Goal: Task Accomplishment & Management: Manage account settings

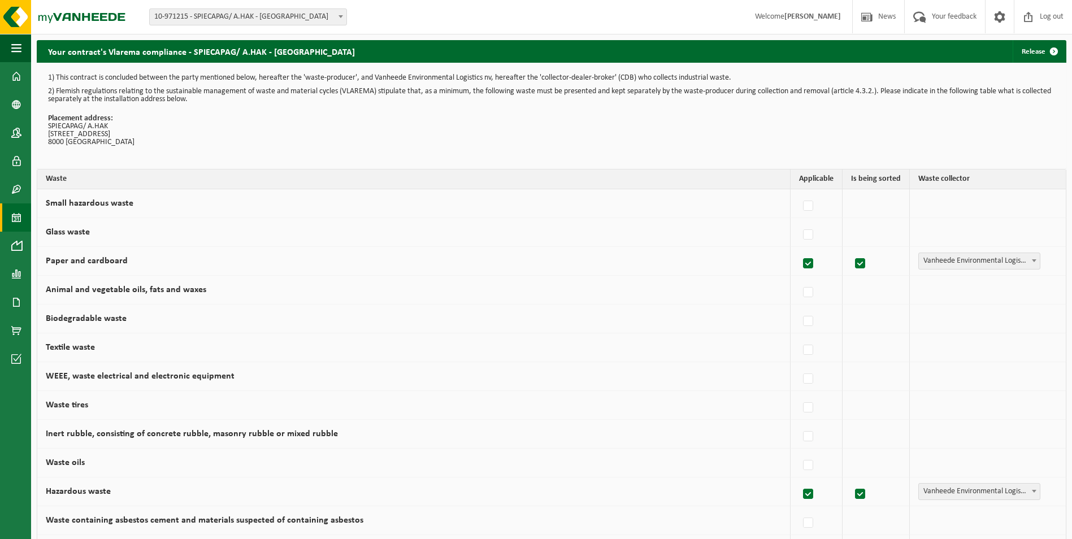
click at [14, 216] on span at bounding box center [16, 218] width 10 height 28
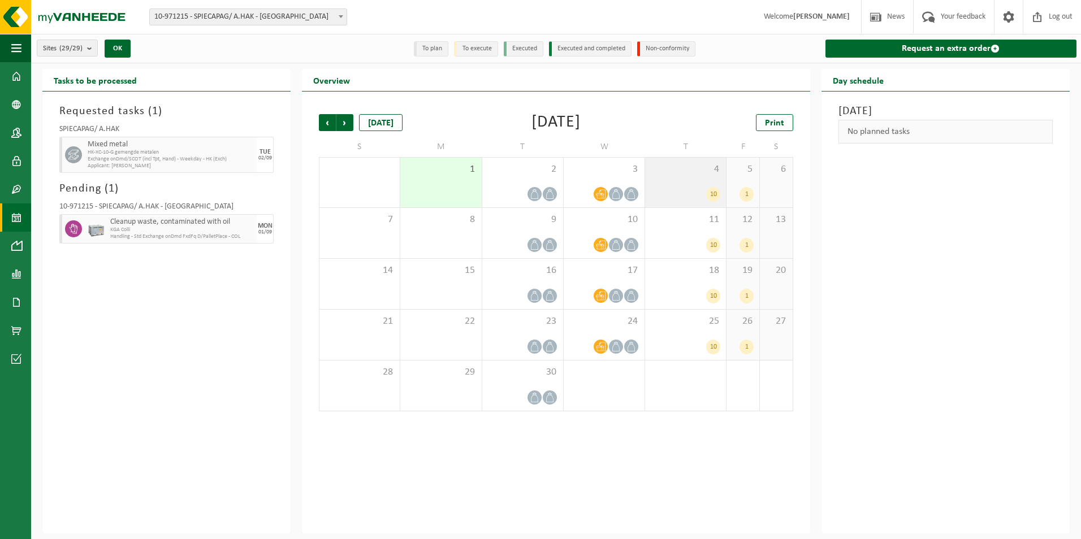
click at [706, 192] on div "10" at bounding box center [686, 194] width 70 height 15
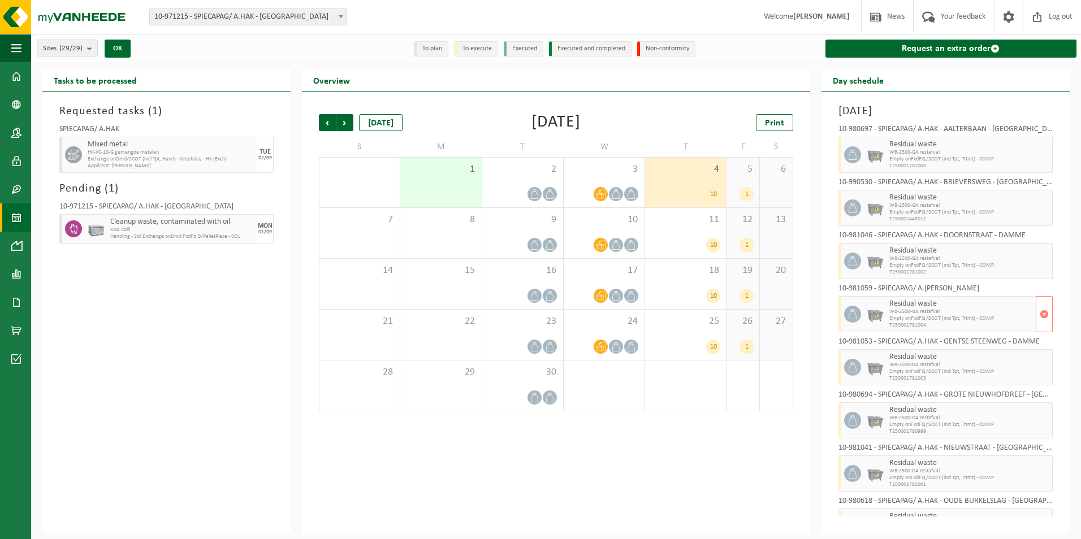
scroll to position [136, 0]
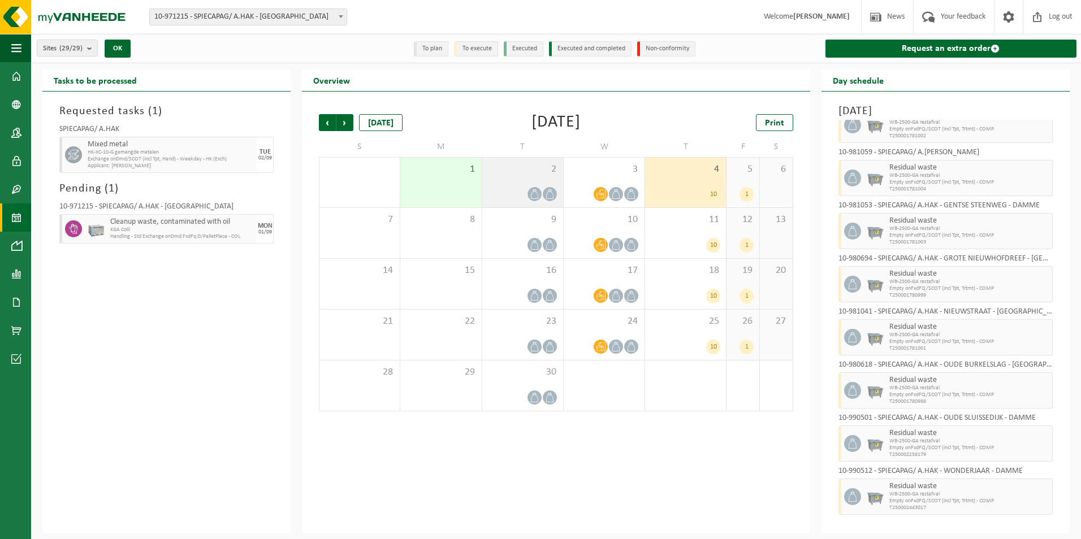
click at [530, 187] on span at bounding box center [534, 194] width 14 height 14
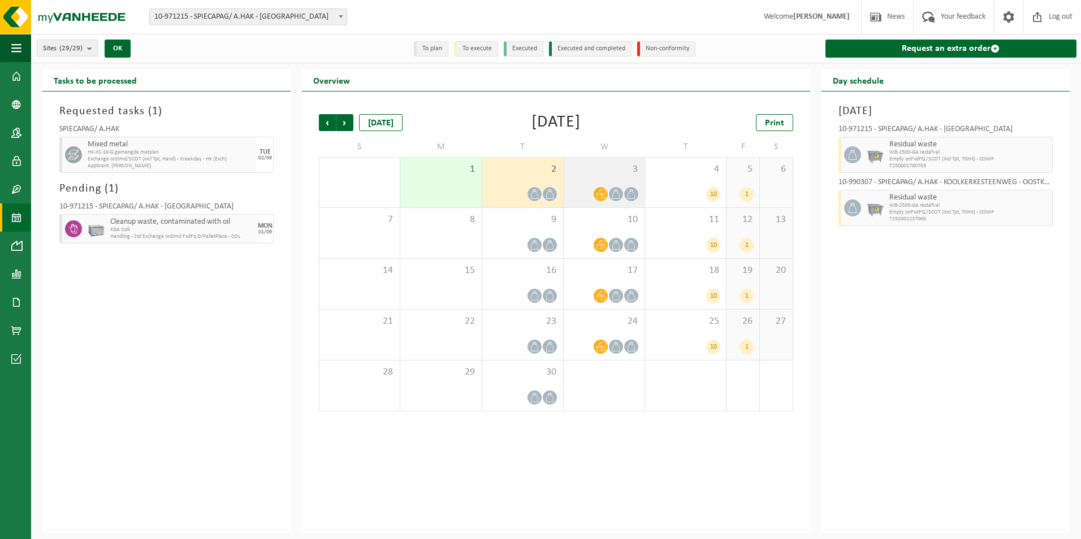
click at [626, 195] on span at bounding box center [631, 194] width 14 height 14
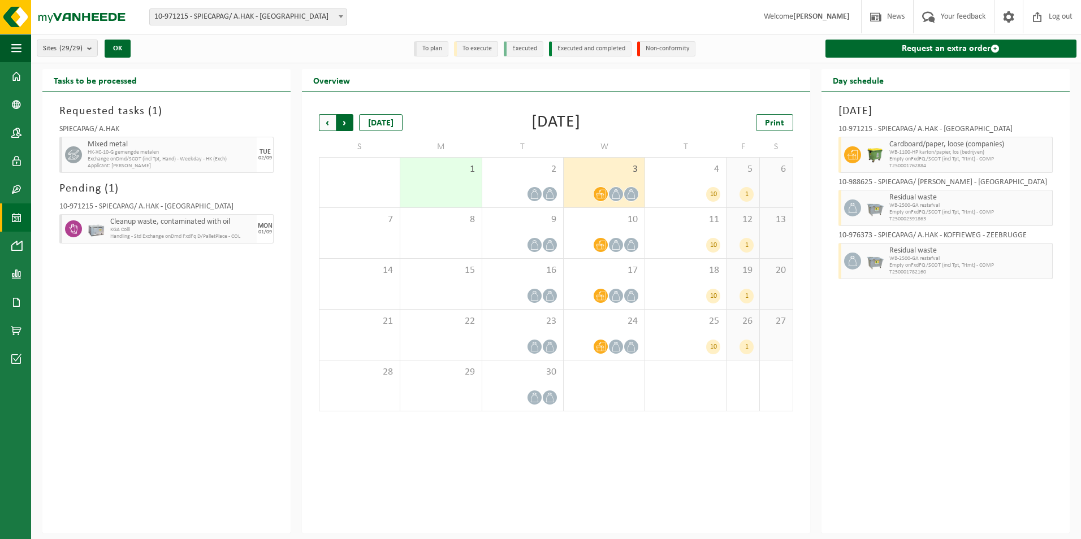
click at [327, 122] on span "Previous" at bounding box center [327, 122] width 17 height 17
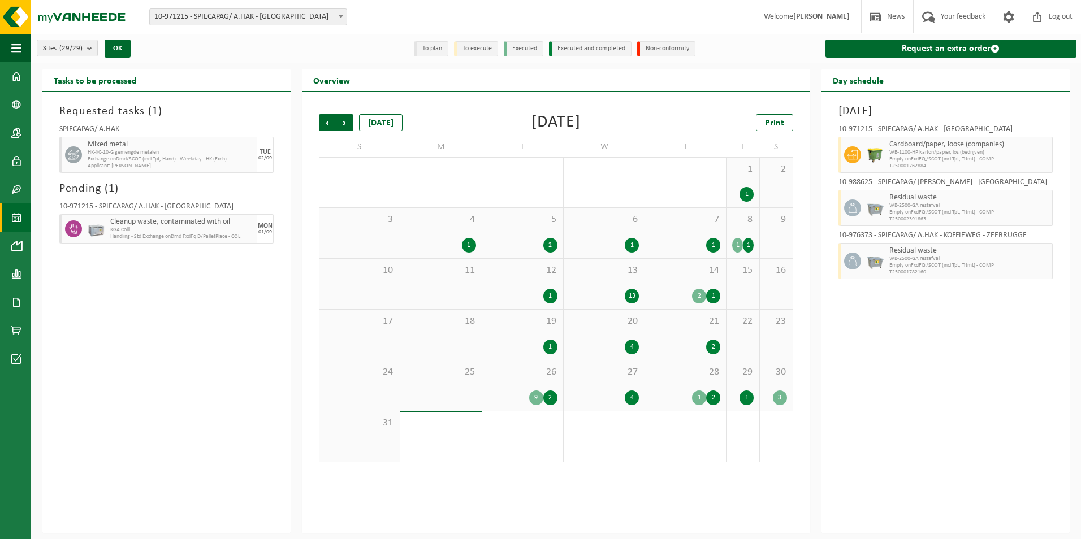
click at [715, 396] on div "2" at bounding box center [713, 398] width 14 height 15
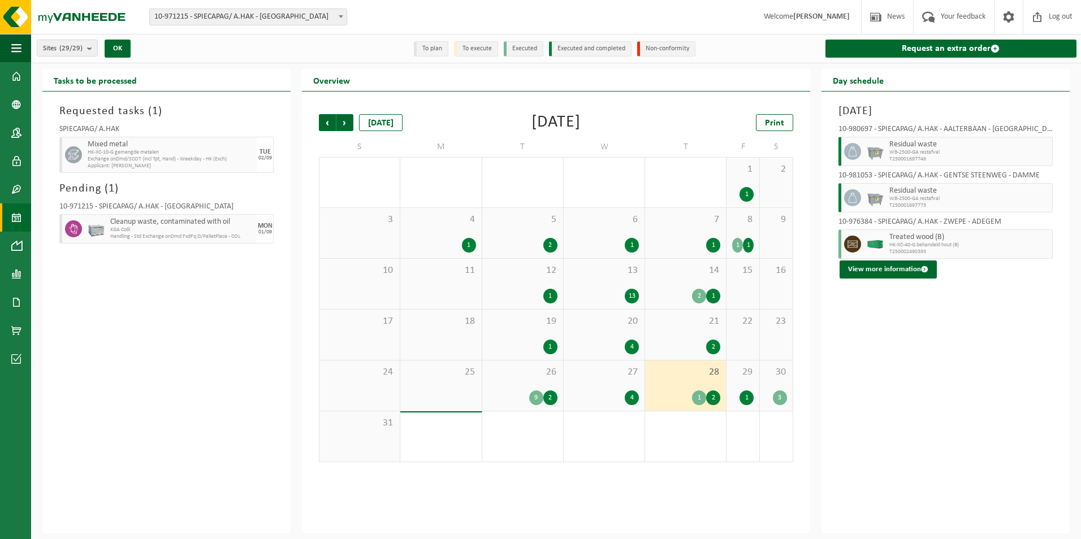
click at [747, 396] on div "1" at bounding box center [746, 398] width 14 height 15
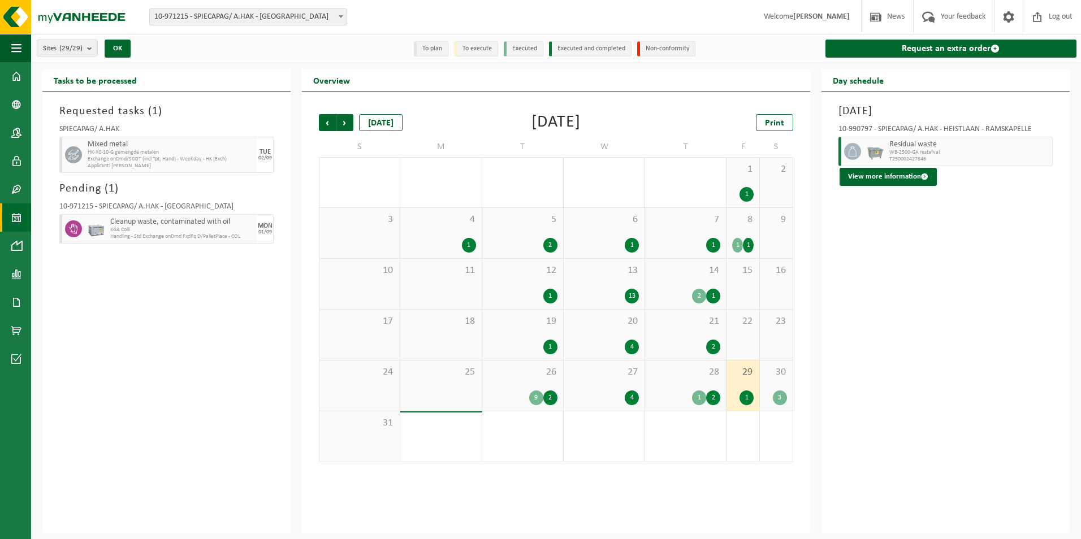
drag, startPoint x: 747, startPoint y: 396, endPoint x: 777, endPoint y: 397, distance: 30.6
click at [777, 397] on div "3" at bounding box center [780, 398] width 14 height 15
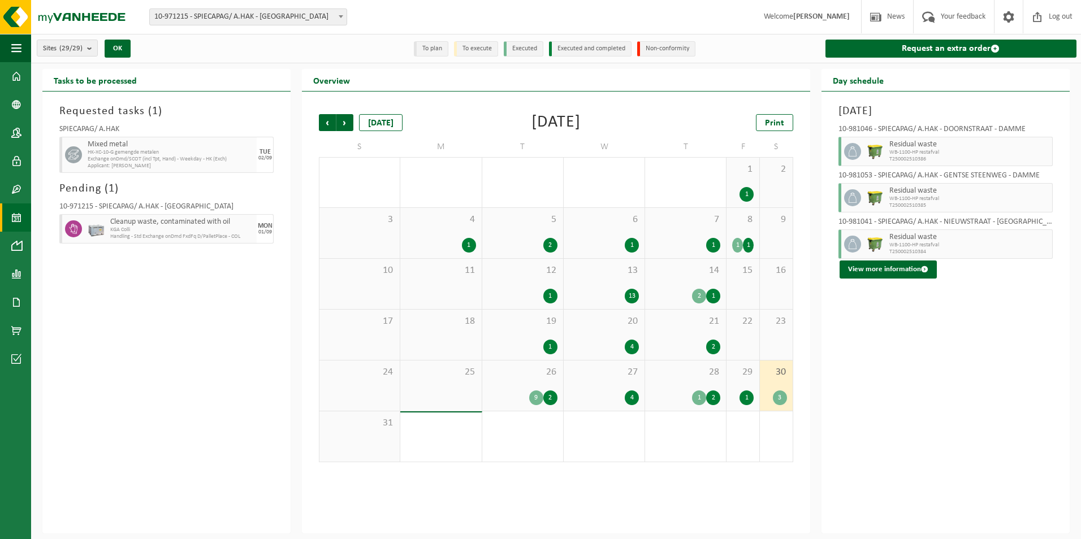
click at [634, 393] on div "4" at bounding box center [632, 398] width 14 height 15
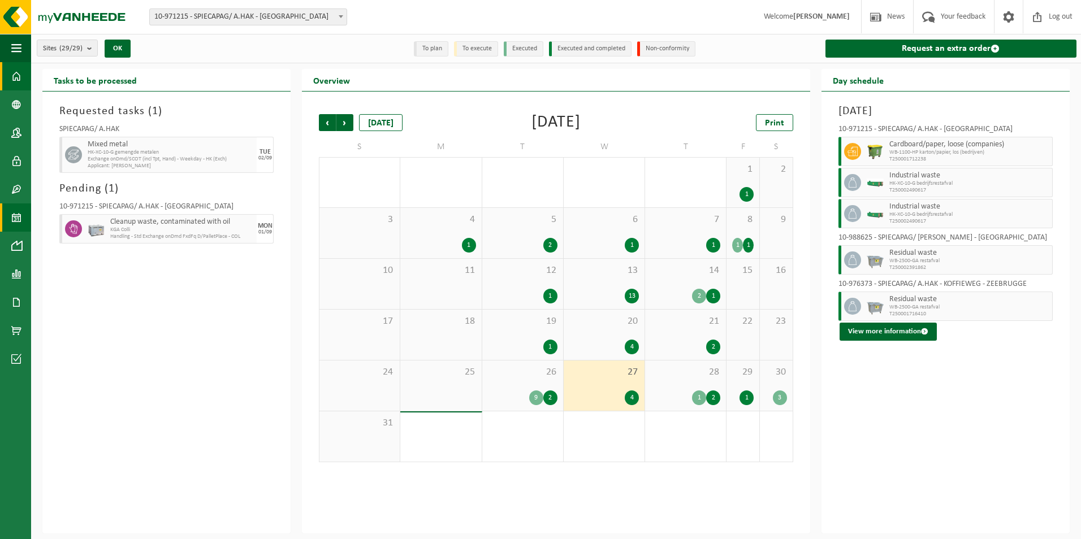
click at [15, 78] on span at bounding box center [16, 76] width 10 height 28
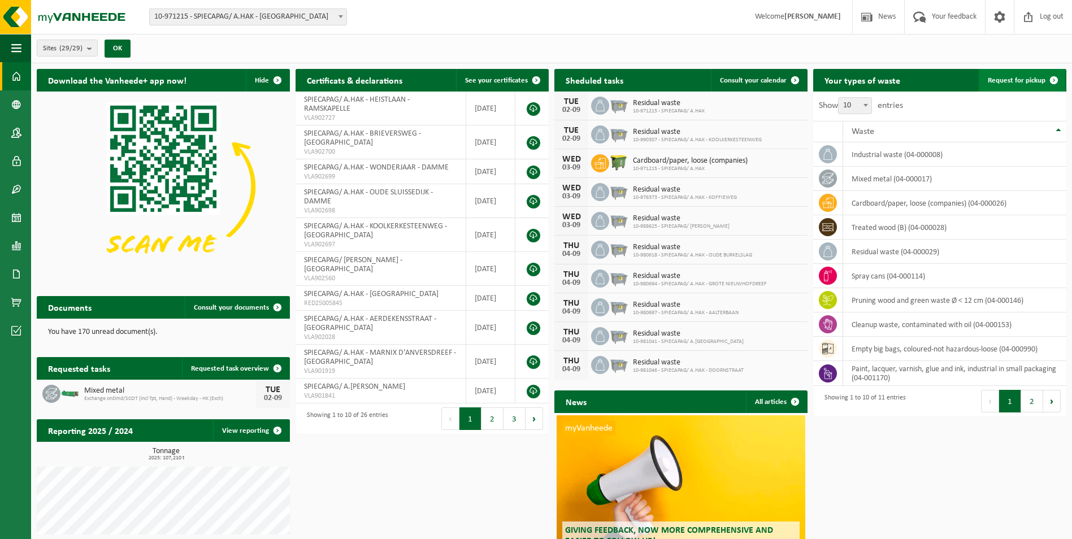
click at [1026, 79] on span "Request for pickup" at bounding box center [1017, 80] width 58 height 7
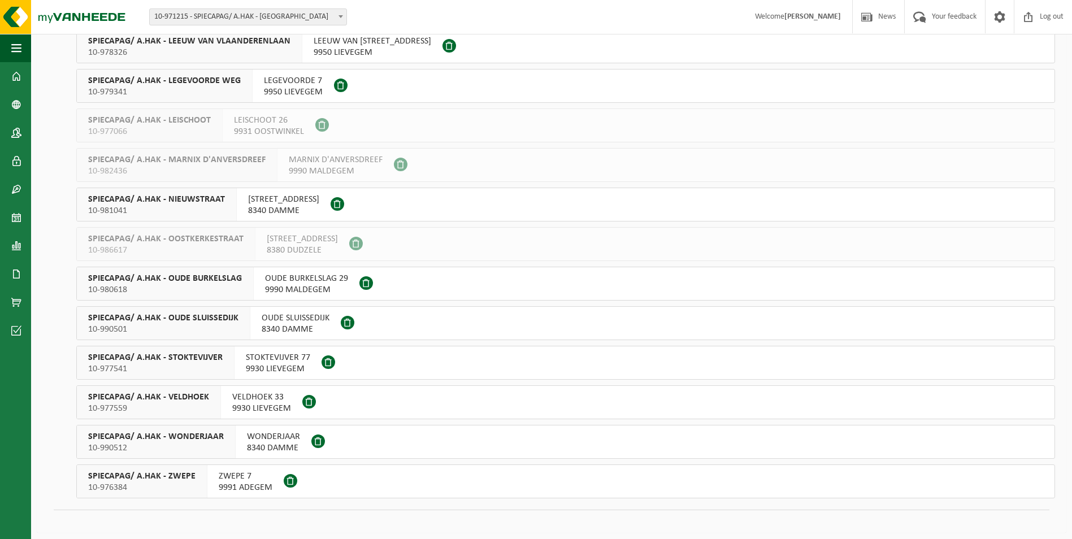
scroll to position [759, 0]
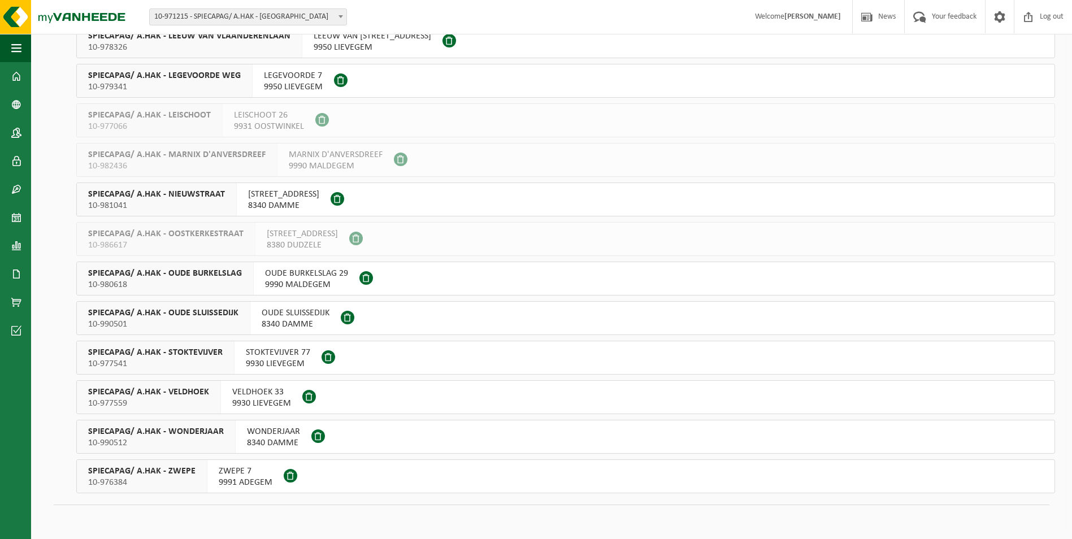
click span "10-976384"
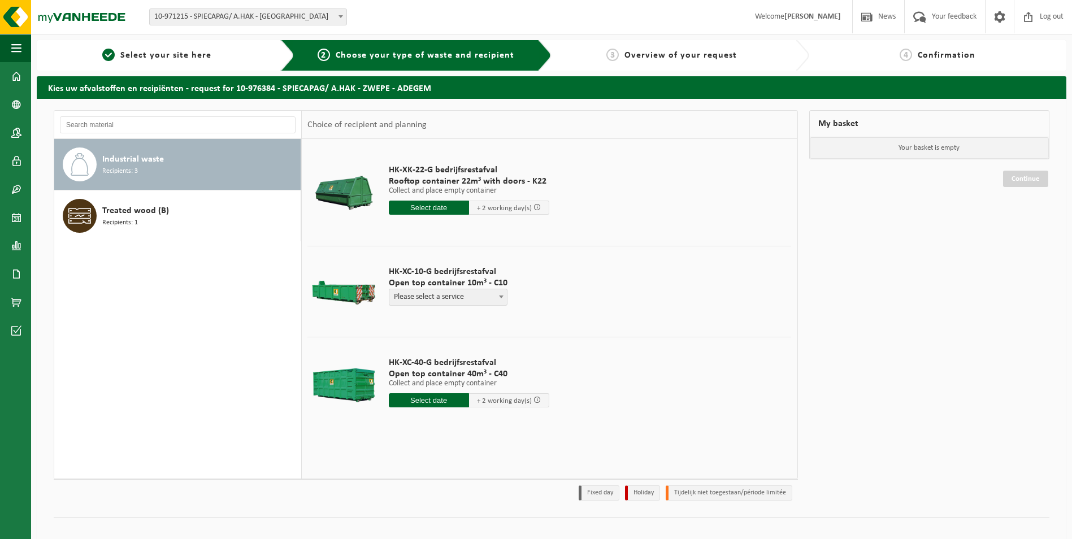
click at [444, 206] on input "text" at bounding box center [429, 208] width 80 height 14
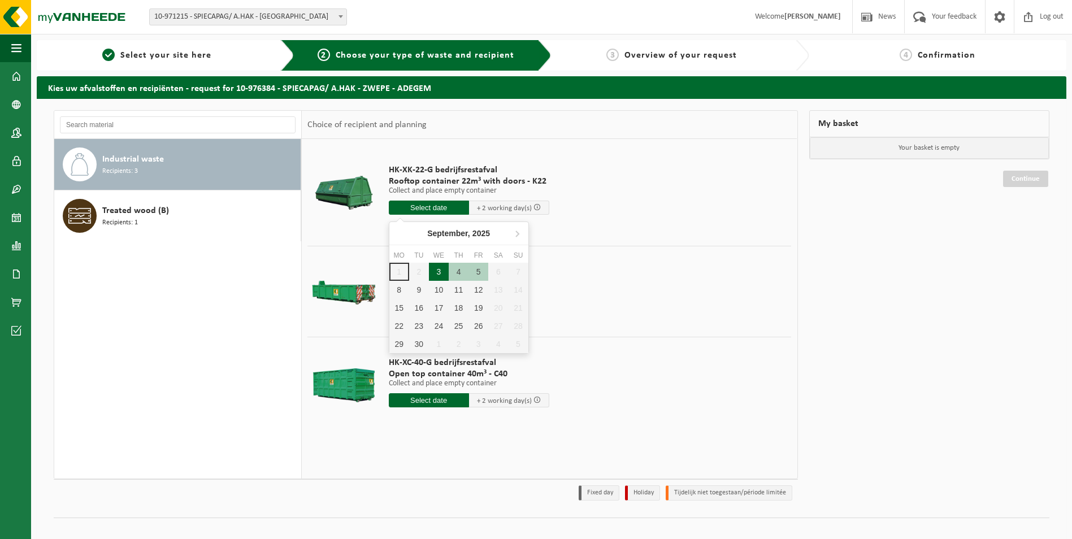
click at [436, 274] on div "3" at bounding box center [439, 272] width 20 height 18
type input "From [DATE]"
type input "[DATE]"
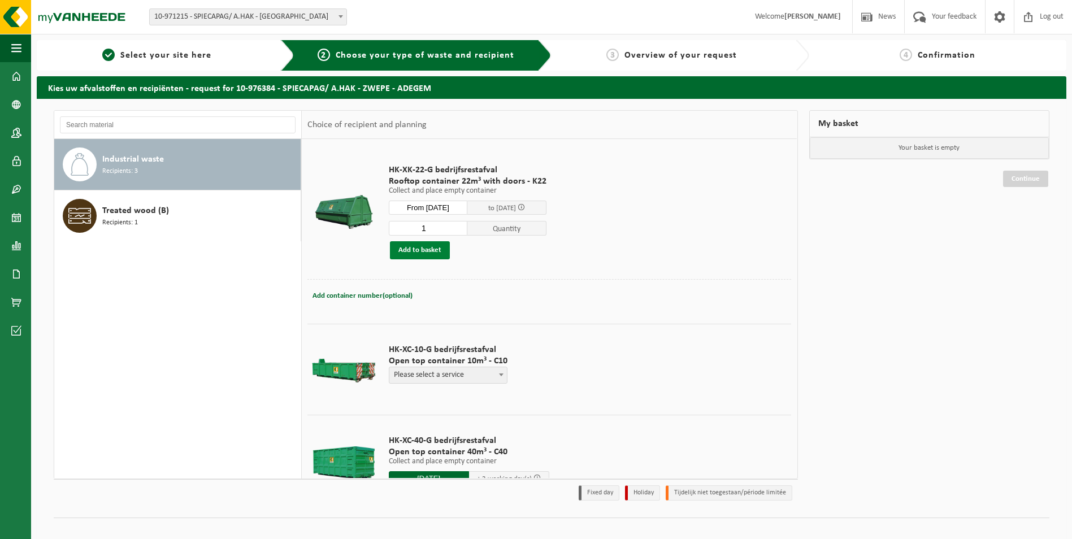
click at [419, 247] on button "Add to basket" at bounding box center [420, 250] width 60 height 18
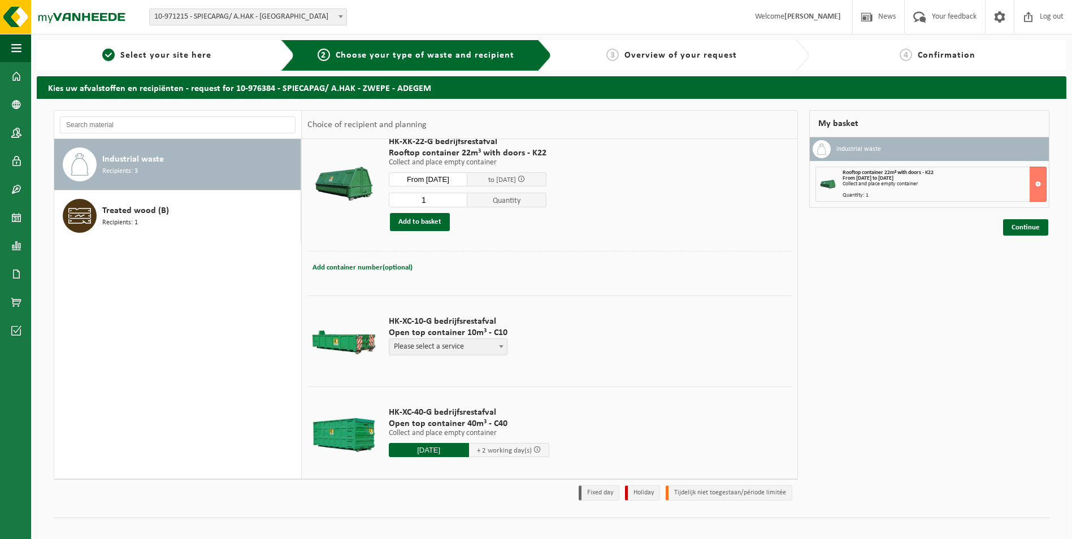
scroll to position [44, 0]
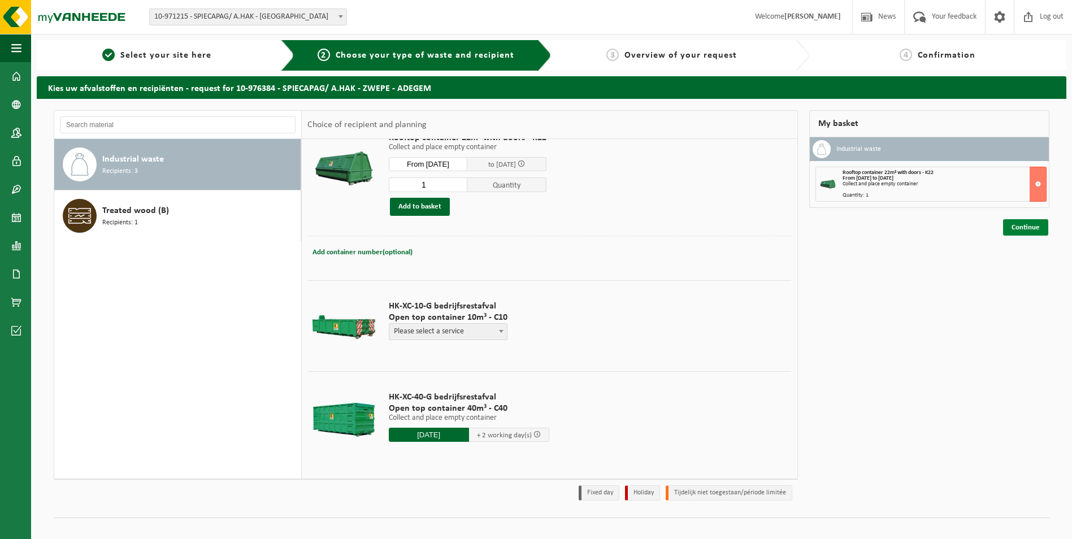
click at [1024, 228] on link "Continue" at bounding box center [1026, 227] width 45 height 16
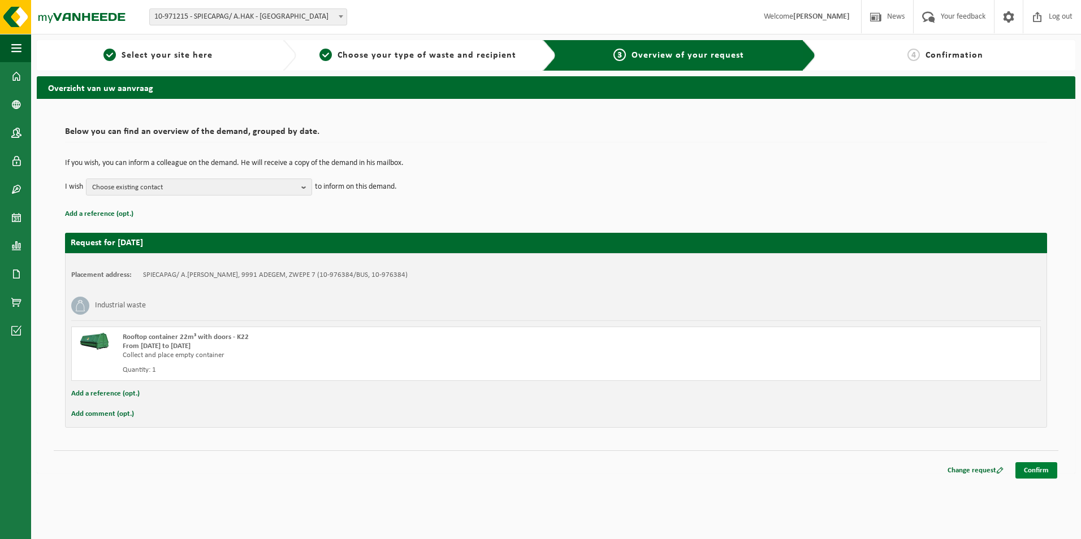
click at [1036, 468] on link "Confirm" at bounding box center [1036, 470] width 42 height 16
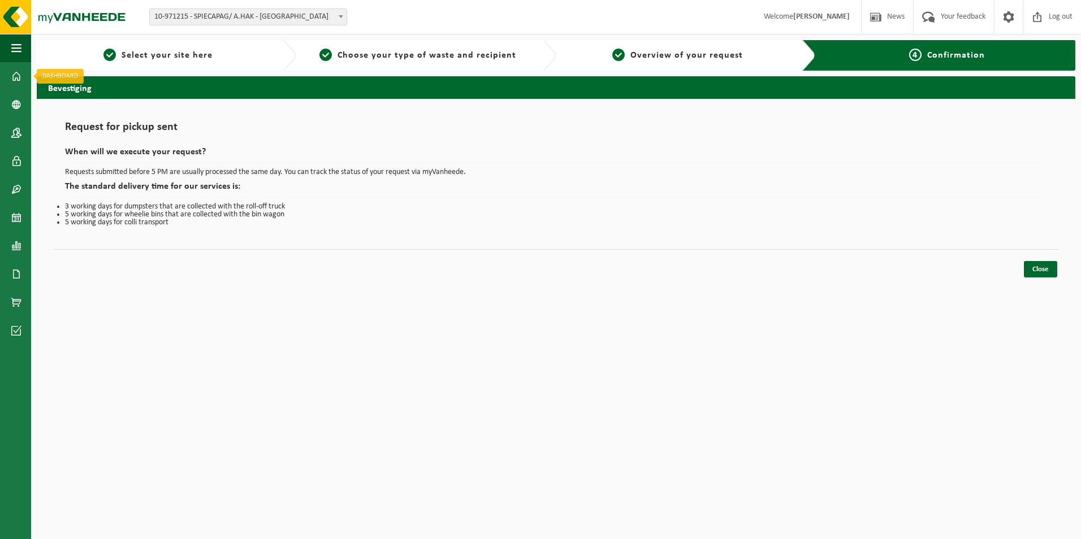
drag, startPoint x: 8, startPoint y: 73, endPoint x: 189, endPoint y: 183, distance: 212.3
click at [8, 72] on link "Dashboard" at bounding box center [15, 76] width 31 height 28
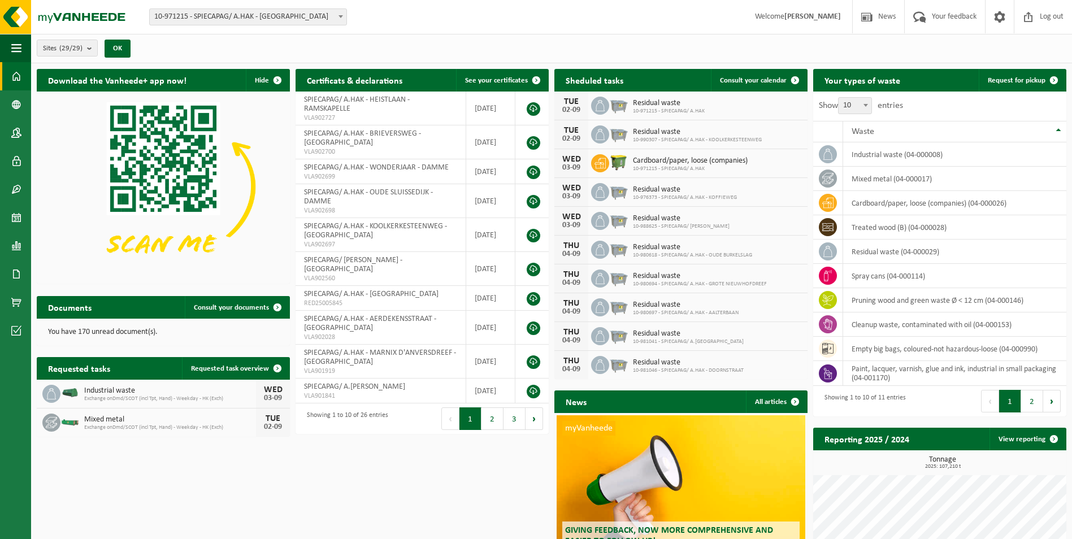
drag, startPoint x: 1030, startPoint y: 75, endPoint x: 646, endPoint y: 253, distance: 423.7
click at [1030, 75] on link "Request for pickup" at bounding box center [1022, 80] width 87 height 23
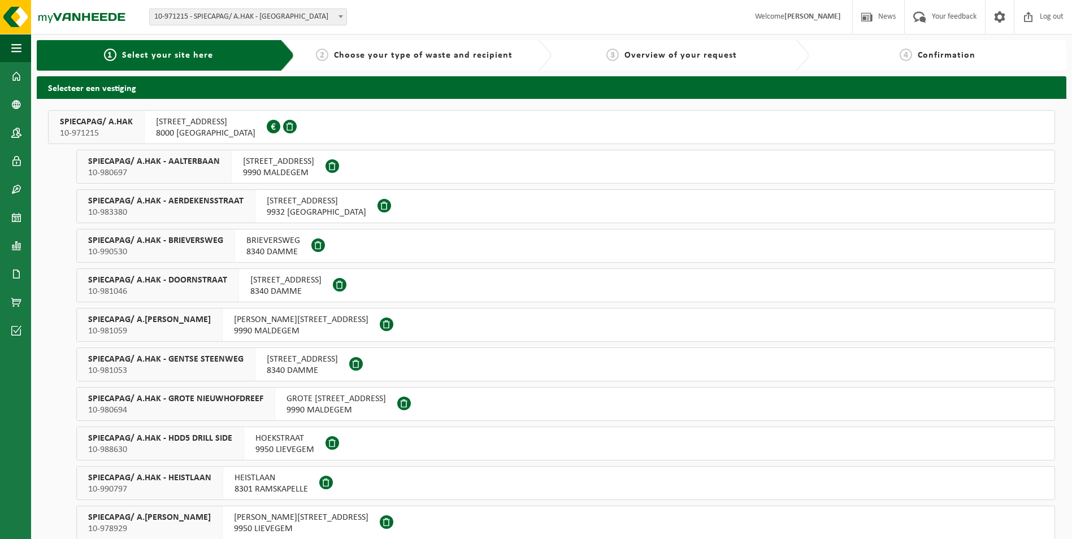
click at [131, 123] on span "SPIECAPAG/ A.HAK" at bounding box center [96, 121] width 73 height 11
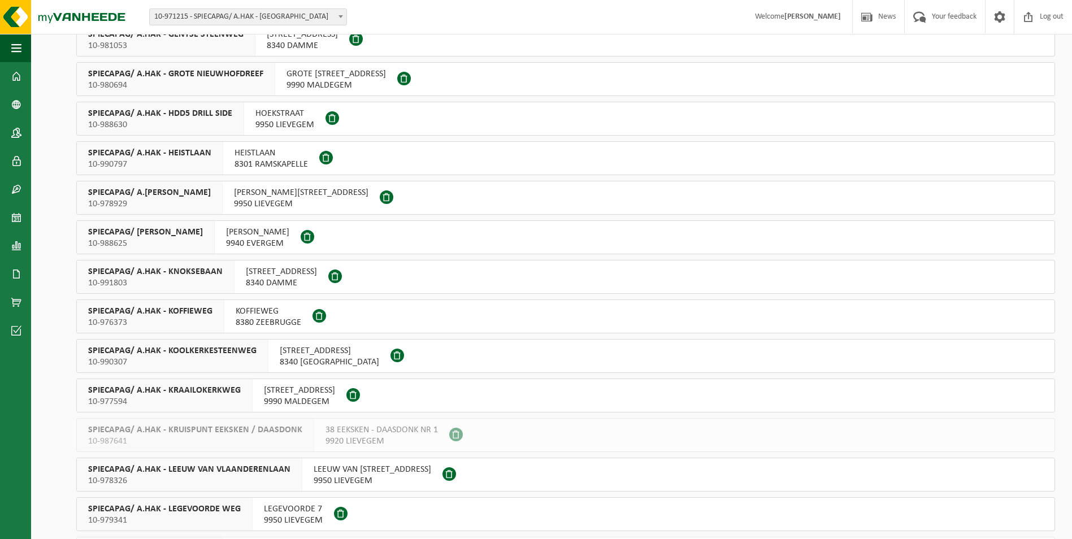
scroll to position [759, 0]
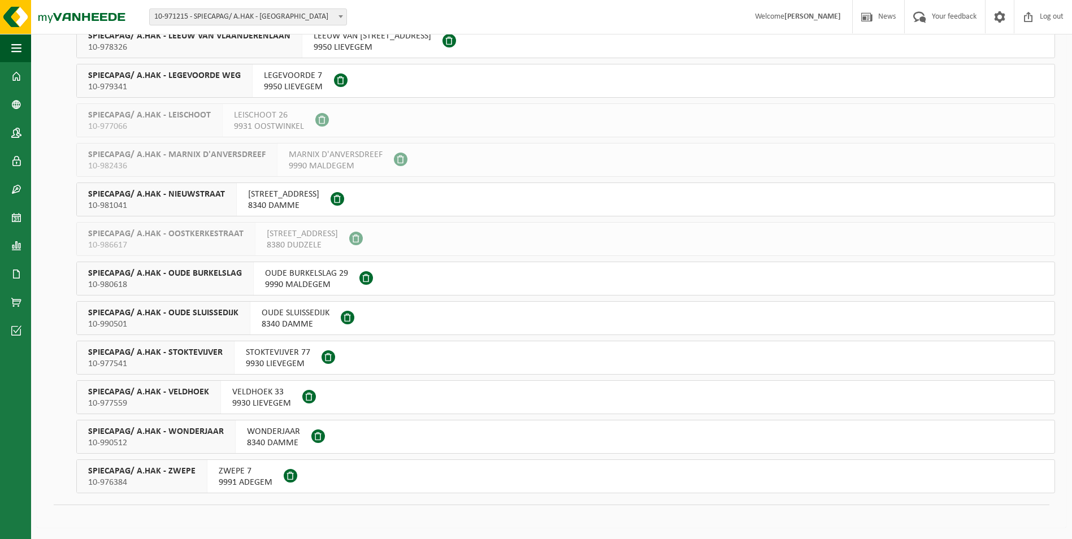
click at [166, 474] on span "SPIECAPAG/ A.HAK - ZWEPE" at bounding box center [141, 471] width 107 height 11
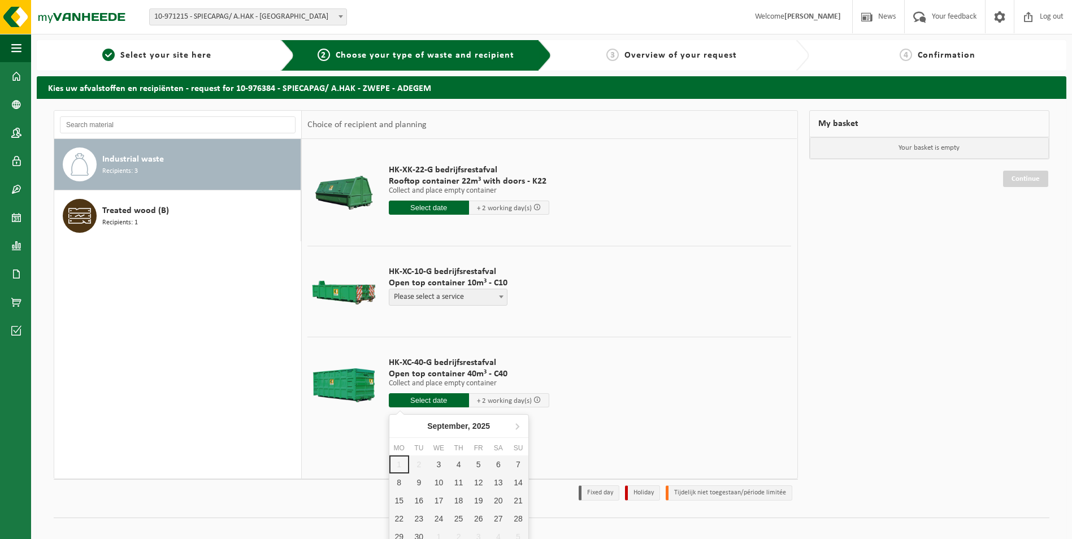
click at [421, 398] on input "text" at bounding box center [429, 400] width 80 height 14
click at [439, 465] on div "3" at bounding box center [439, 465] width 20 height 18
type input "From 2025-09-03"
type input "2025-09-03"
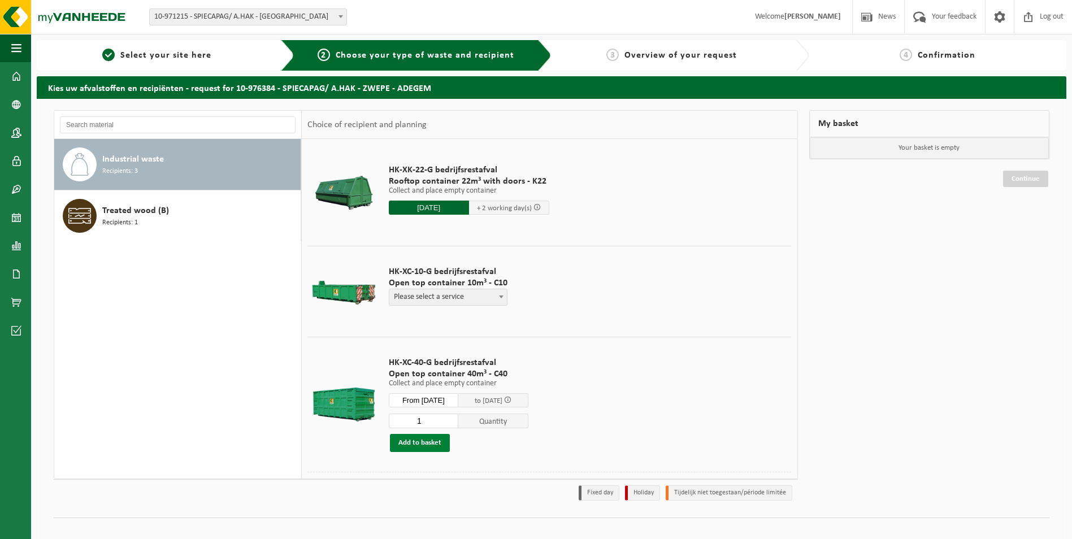
click at [431, 440] on button "Add to basket" at bounding box center [420, 443] width 60 height 18
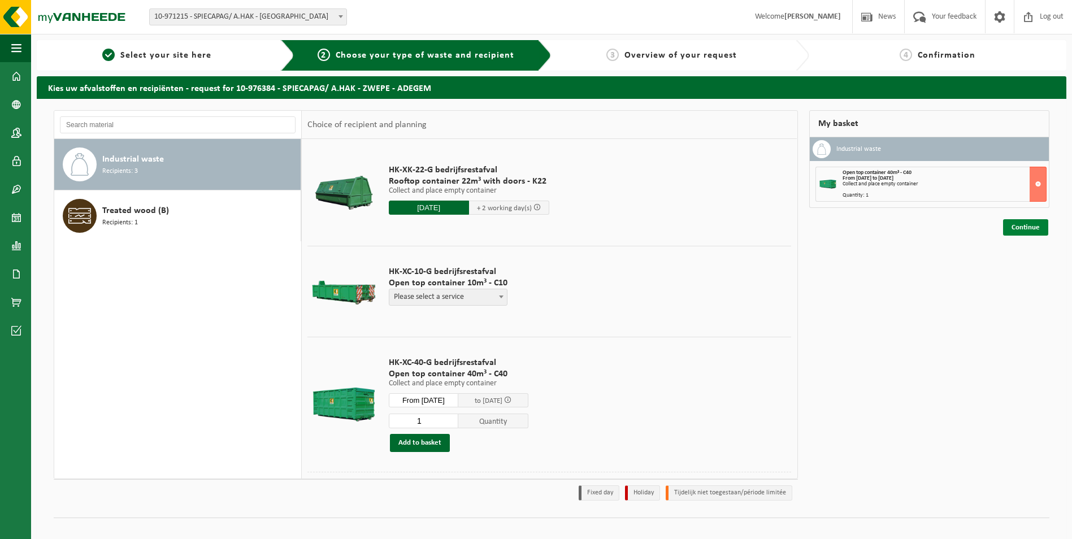
click at [1021, 228] on link "Continue" at bounding box center [1026, 227] width 45 height 16
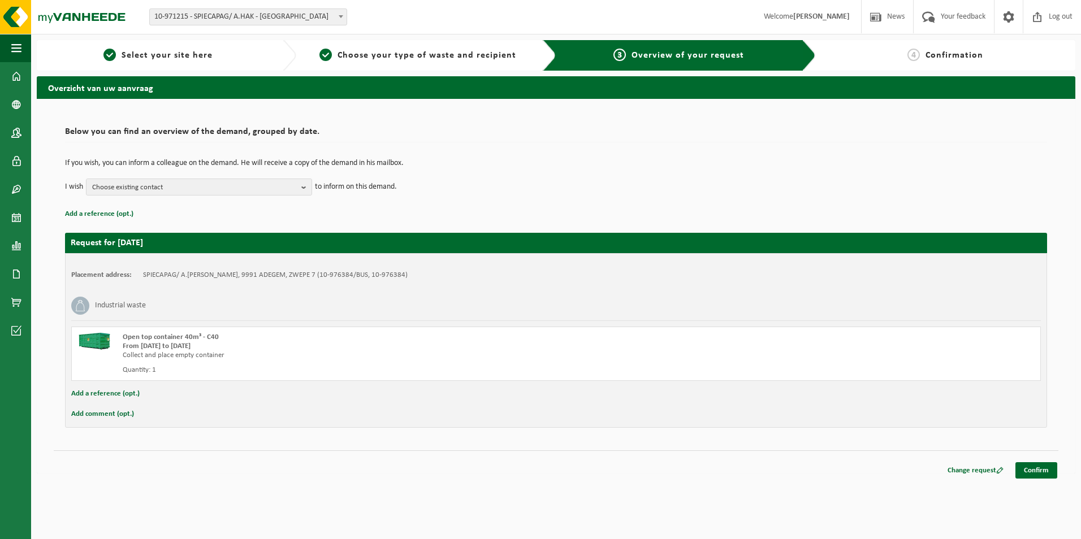
click at [91, 412] on button "Add comment (opt.)" at bounding box center [102, 414] width 63 height 15
click at [133, 416] on input "text" at bounding box center [572, 415] width 916 height 17
type input "r"
type input "Rest waste"
click at [1043, 467] on link "Confirm" at bounding box center [1036, 473] width 42 height 16
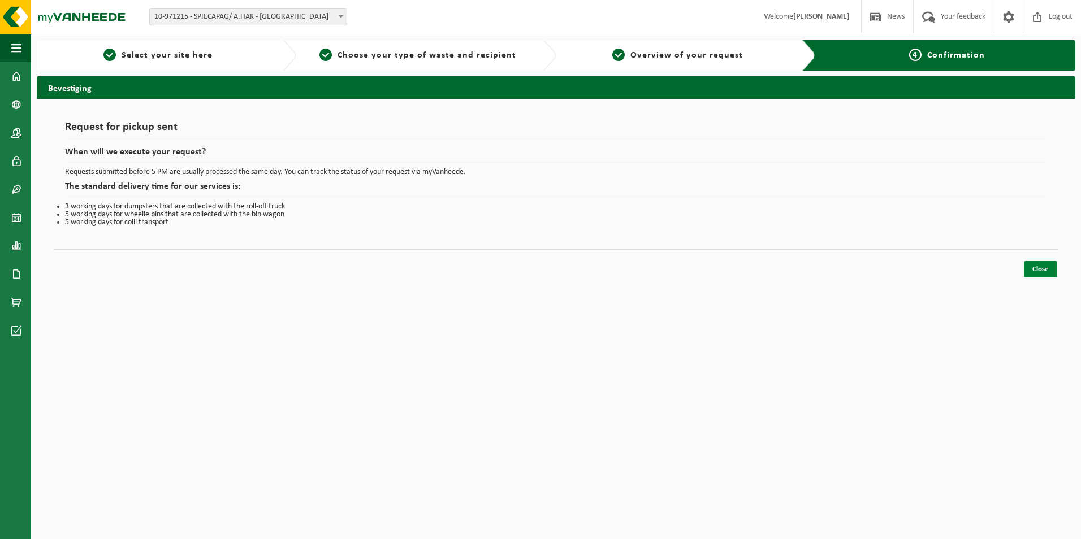
click at [1040, 269] on link "Close" at bounding box center [1040, 269] width 33 height 16
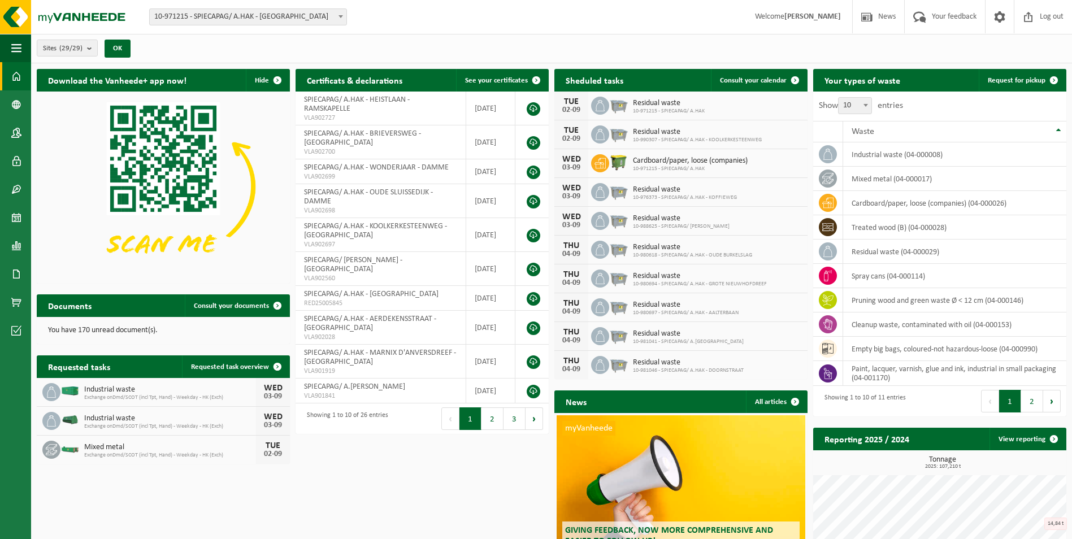
drag, startPoint x: 1031, startPoint y: 80, endPoint x: 678, endPoint y: 184, distance: 368.5
click at [1031, 80] on span "Request for pickup" at bounding box center [1017, 80] width 58 height 7
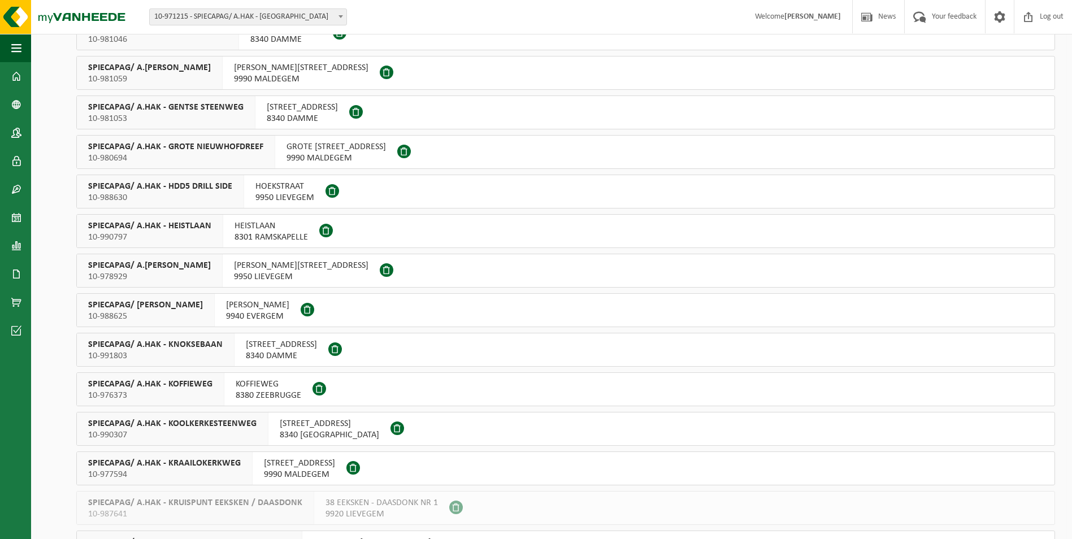
scroll to position [759, 0]
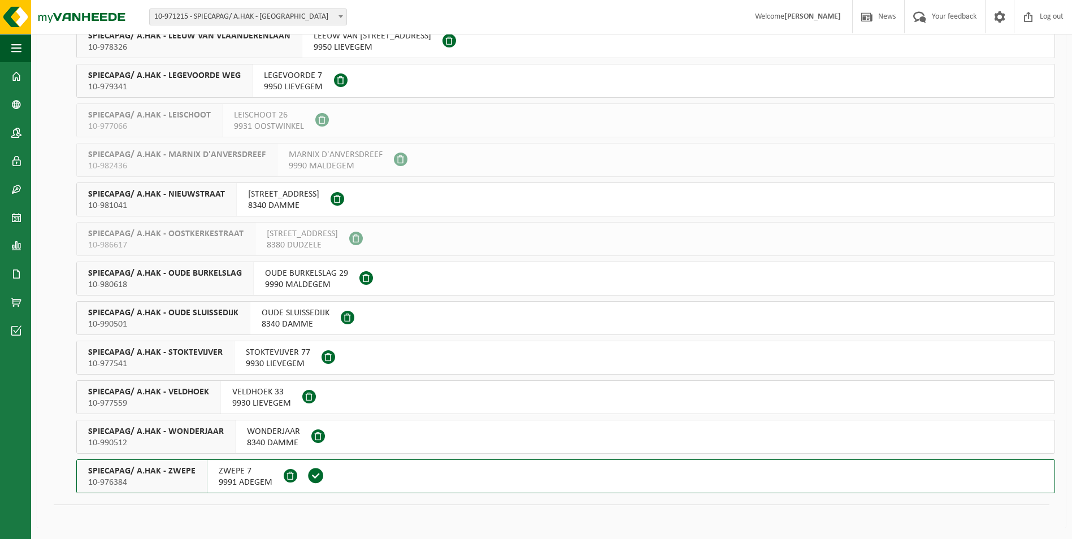
click at [124, 479] on span "10-976384" at bounding box center [141, 482] width 107 height 11
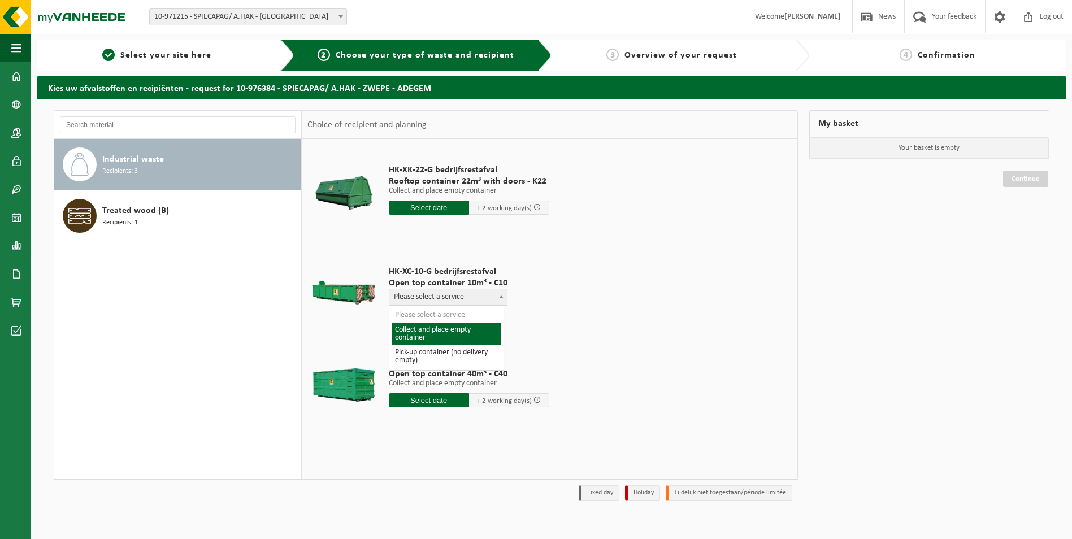
click at [465, 295] on span "Please select a service" at bounding box center [449, 297] width 118 height 16
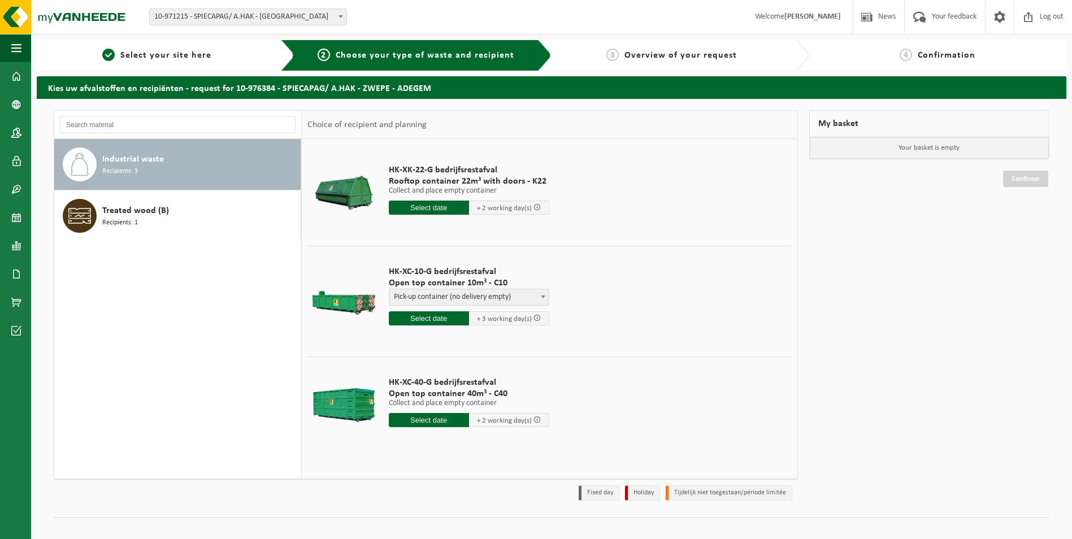
select select "P2PL-VEL-097678_HK-XC-10-GN-00_04-000008_72"
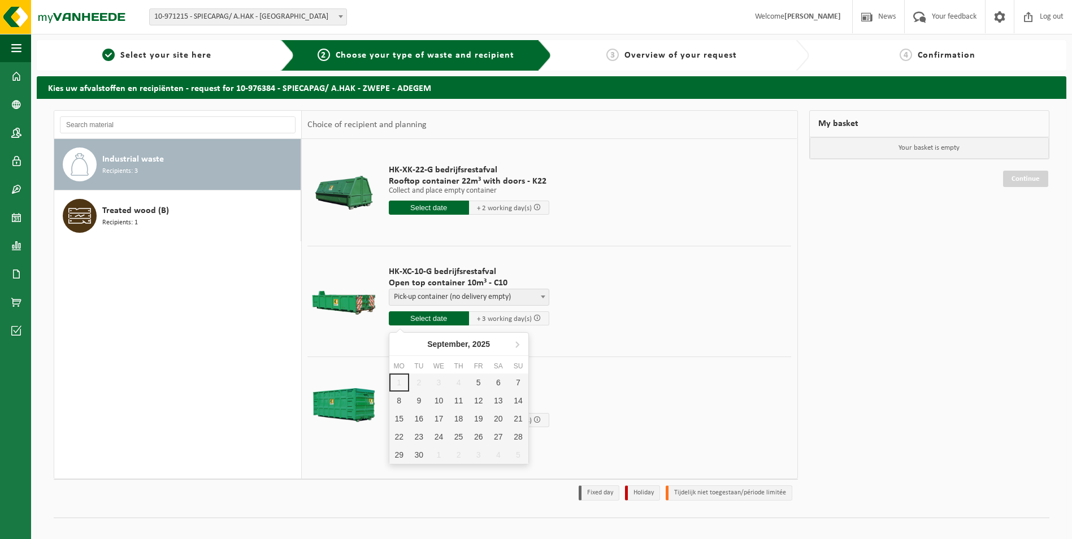
click at [431, 318] on input "text" at bounding box center [429, 319] width 80 height 14
click at [479, 384] on div "5" at bounding box center [479, 383] width 20 height 18
type input "From 2025-09-05"
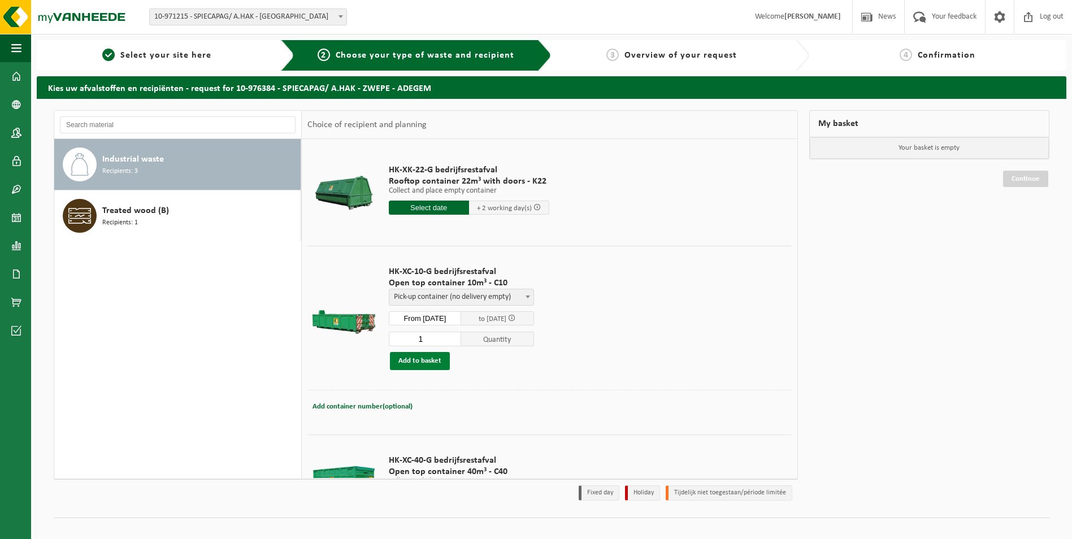
click at [425, 362] on button "Add to basket" at bounding box center [420, 361] width 60 height 18
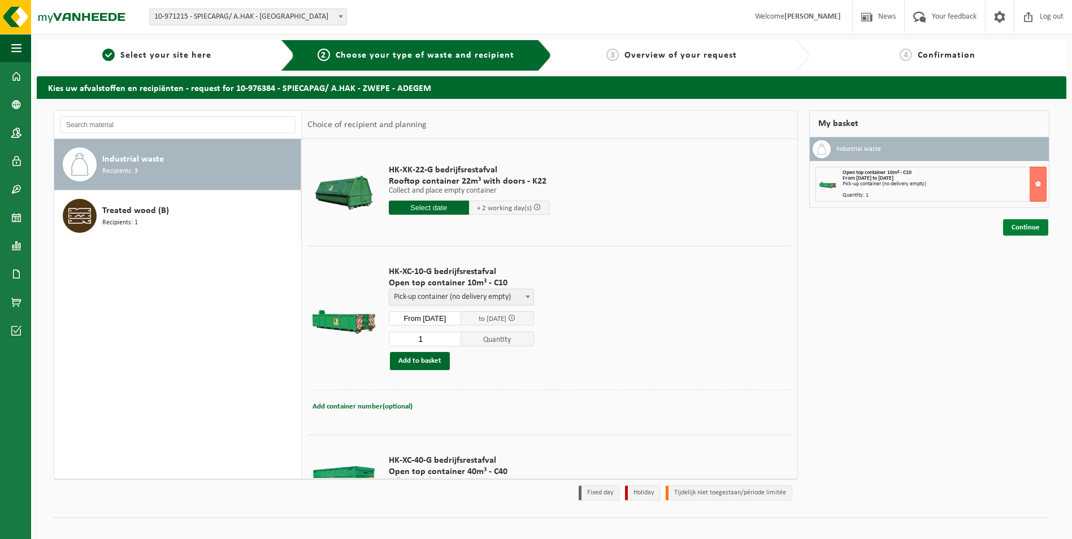
click at [1025, 227] on link "Continue" at bounding box center [1026, 227] width 45 height 16
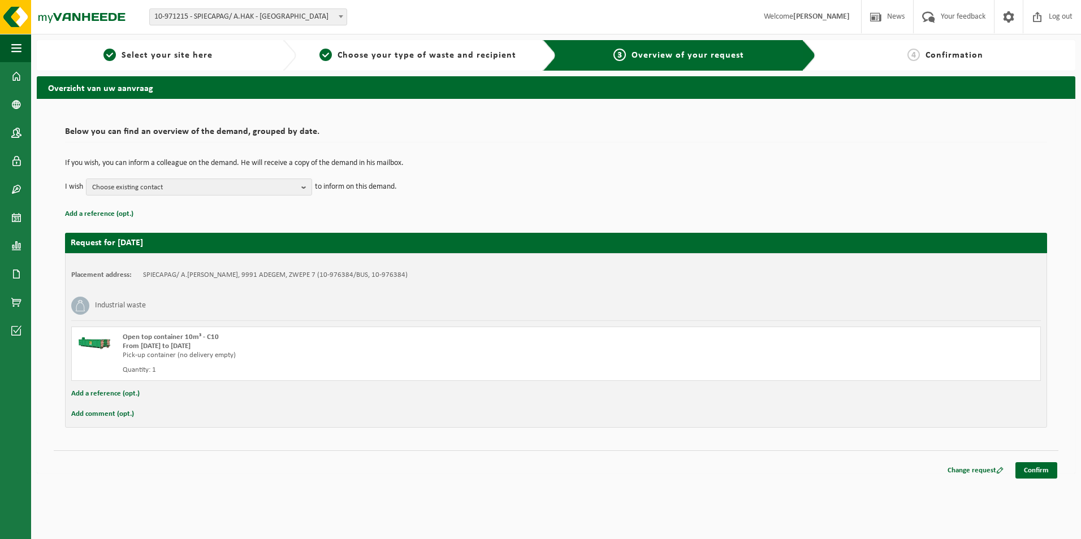
click at [109, 393] on button "Add a reference (opt.)" at bounding box center [105, 394] width 68 height 15
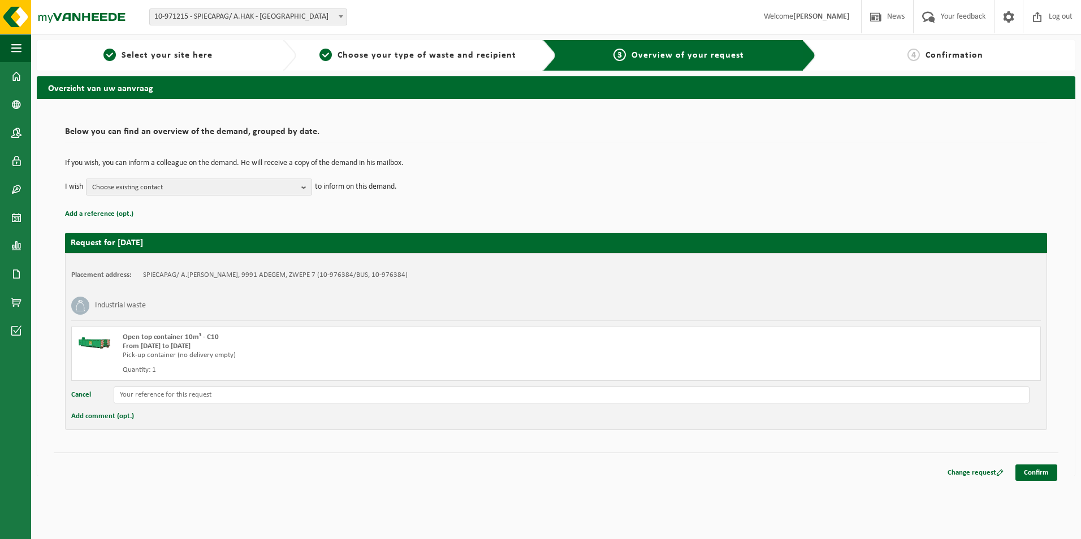
click at [116, 417] on button "Add comment (opt.)" at bounding box center [102, 416] width 63 height 15
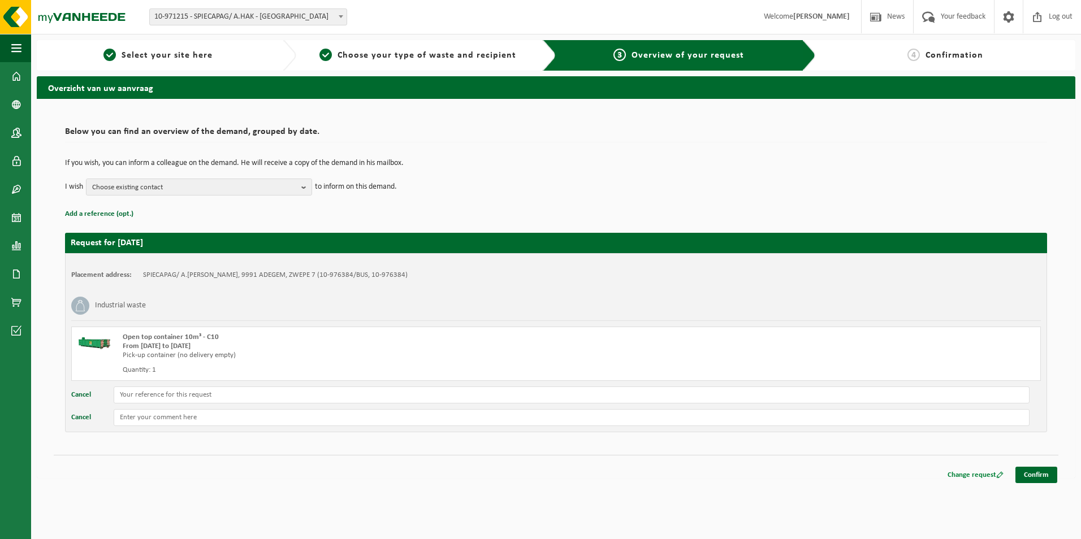
click at [969, 476] on link "Change request" at bounding box center [975, 475] width 73 height 16
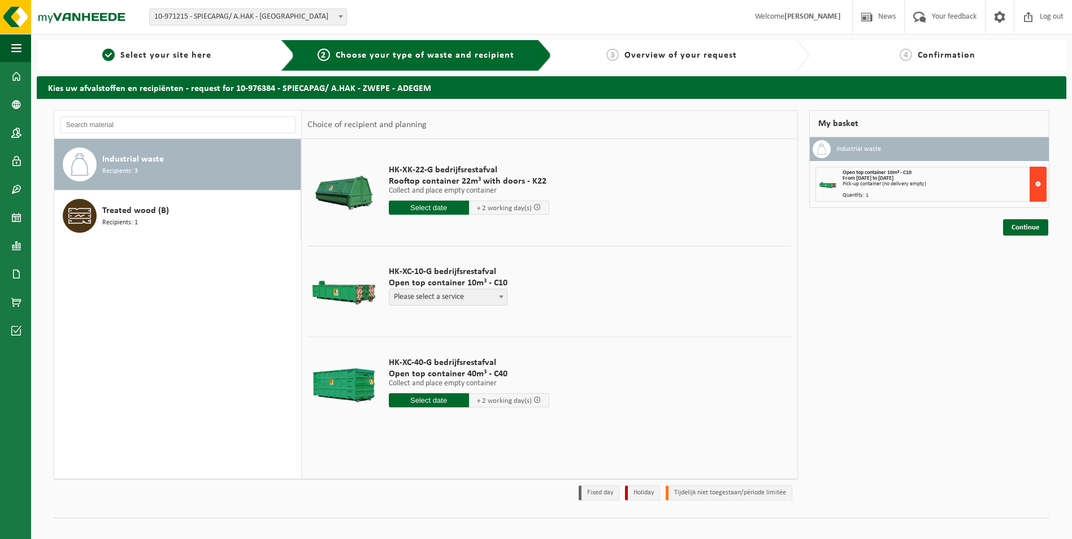
click at [1039, 182] on button at bounding box center [1038, 184] width 17 height 35
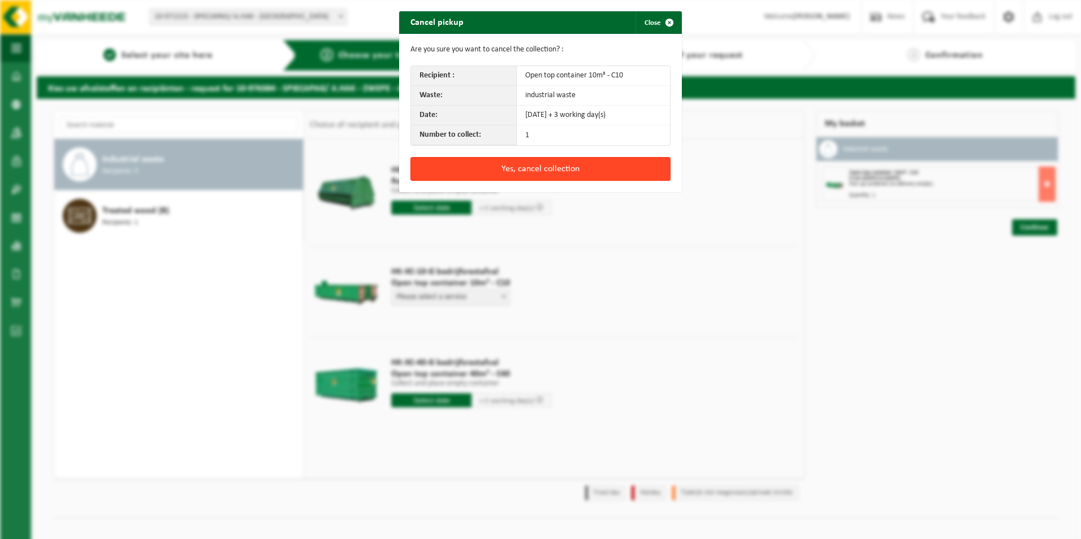
click at [558, 165] on button "Yes, cancel collection" at bounding box center [540, 169] width 260 height 24
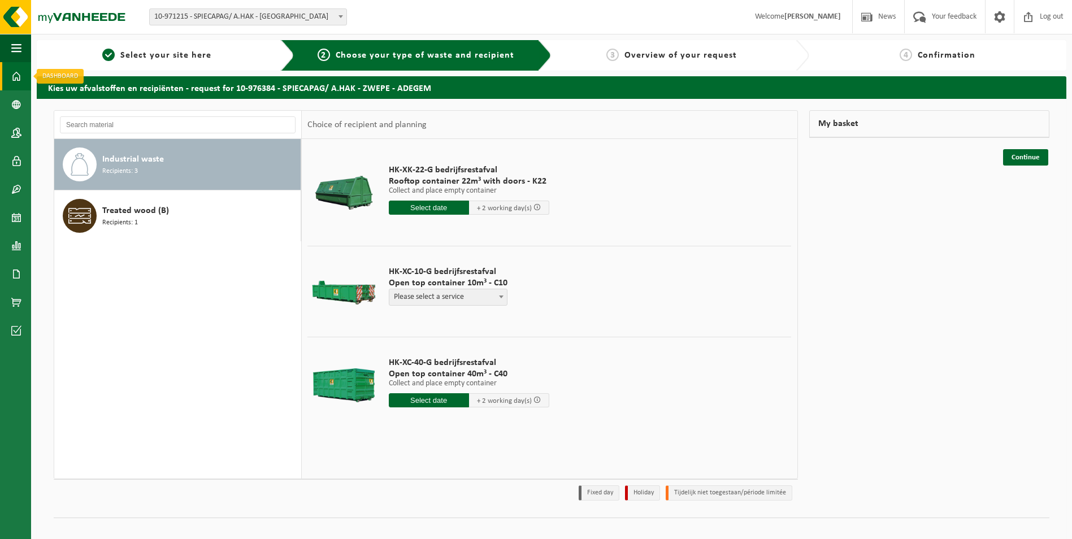
click at [18, 79] on span at bounding box center [16, 76] width 10 height 28
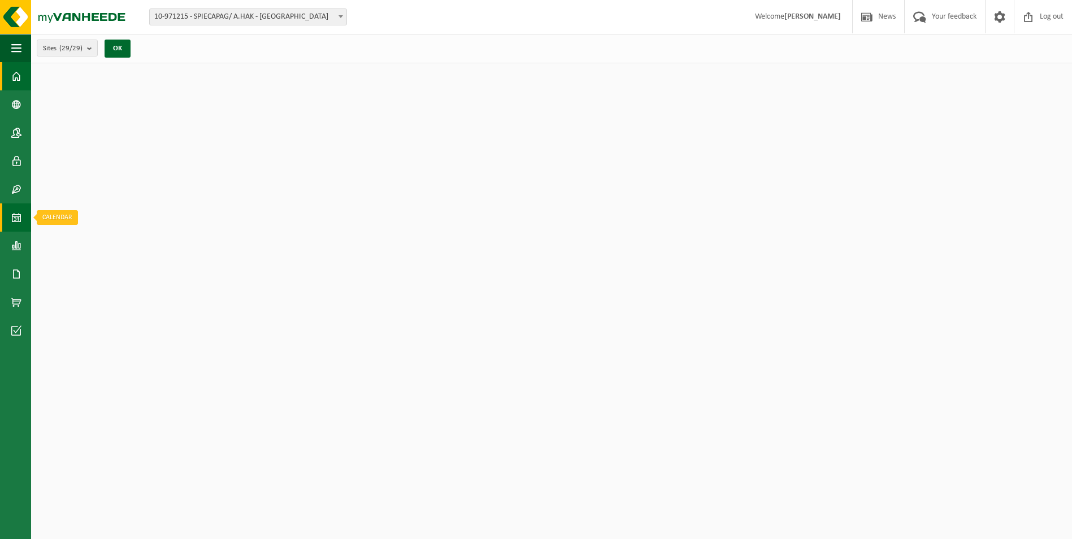
click at [12, 218] on span at bounding box center [16, 218] width 10 height 28
